Goal: Task Accomplishment & Management: Manage account settings

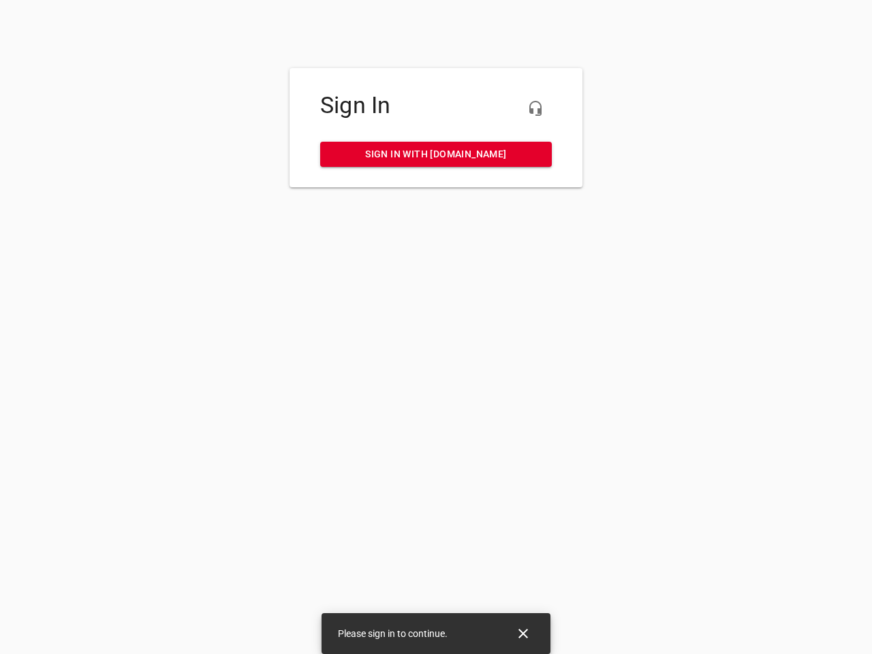
click at [536, 108] on icon "button" at bounding box center [535, 108] width 16 height 16
click at [523, 634] on icon "Close" at bounding box center [524, 634] width 10 height 10
